Goal: Find specific page/section: Find specific page/section

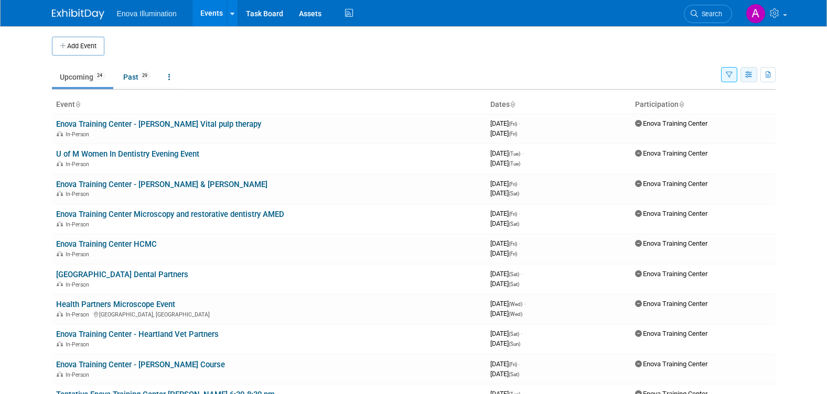
click at [748, 77] on icon "button" at bounding box center [749, 75] width 8 height 7
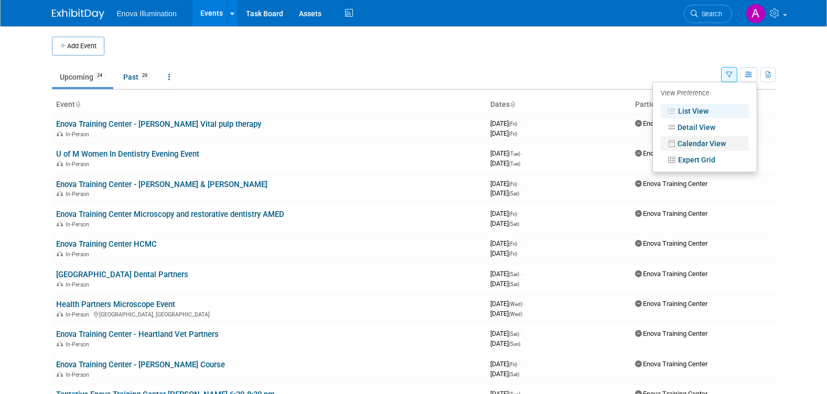
click at [698, 143] on link "Calendar View" at bounding box center [704, 143] width 88 height 15
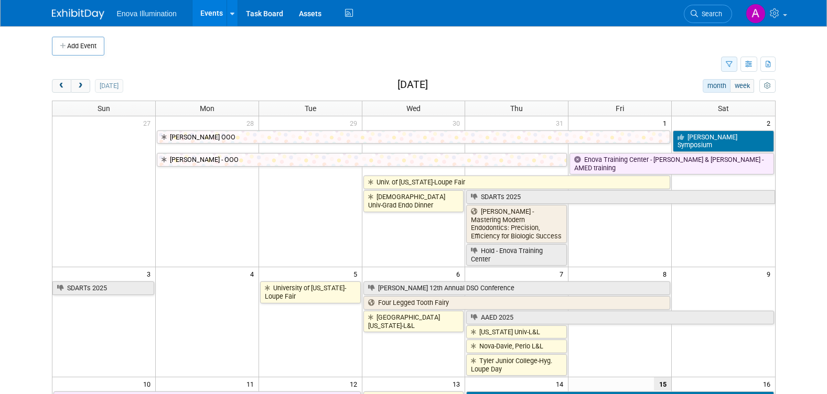
click at [727, 67] on icon "button" at bounding box center [728, 64] width 7 height 7
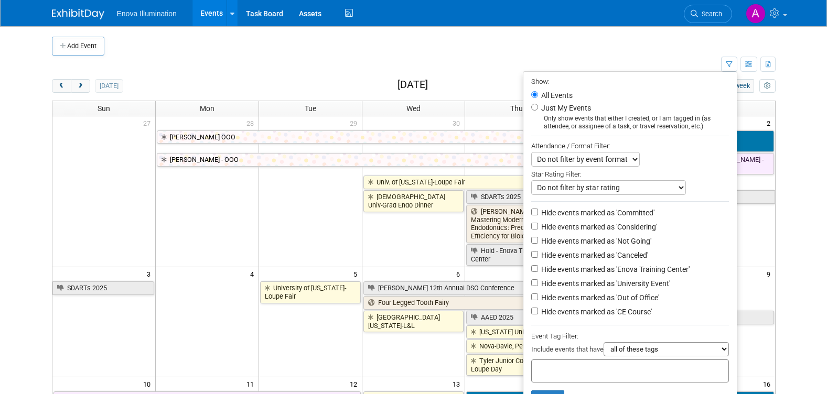
click at [215, 207] on td at bounding box center [206, 220] width 103 height 91
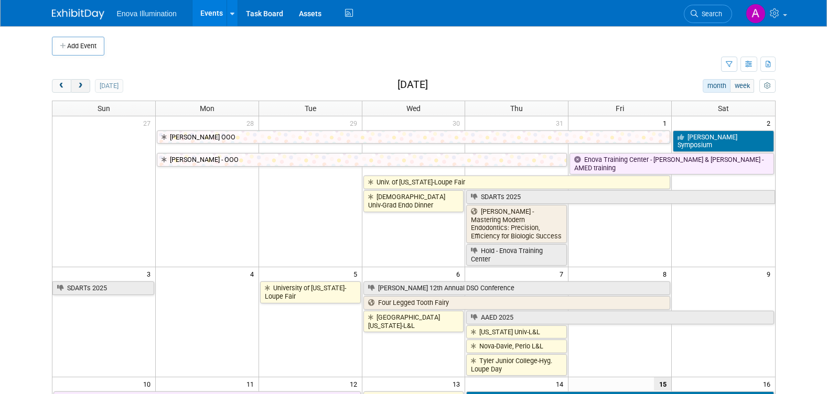
click at [78, 88] on span "next" at bounding box center [81, 86] width 8 height 7
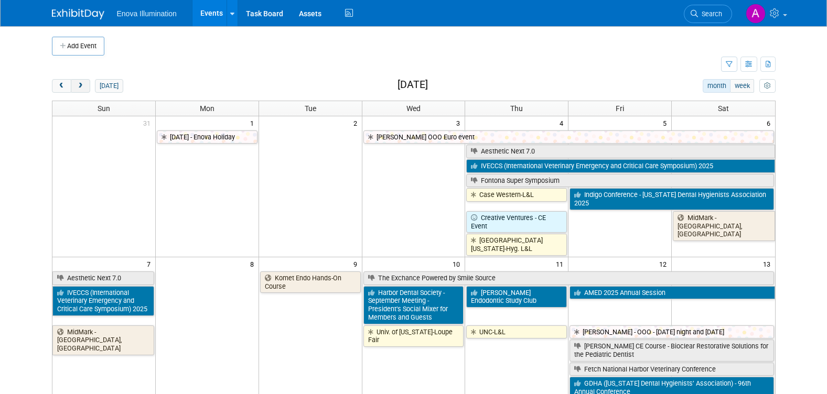
click at [78, 88] on span "next" at bounding box center [81, 86] width 8 height 7
